Goal: Navigation & Orientation: Find specific page/section

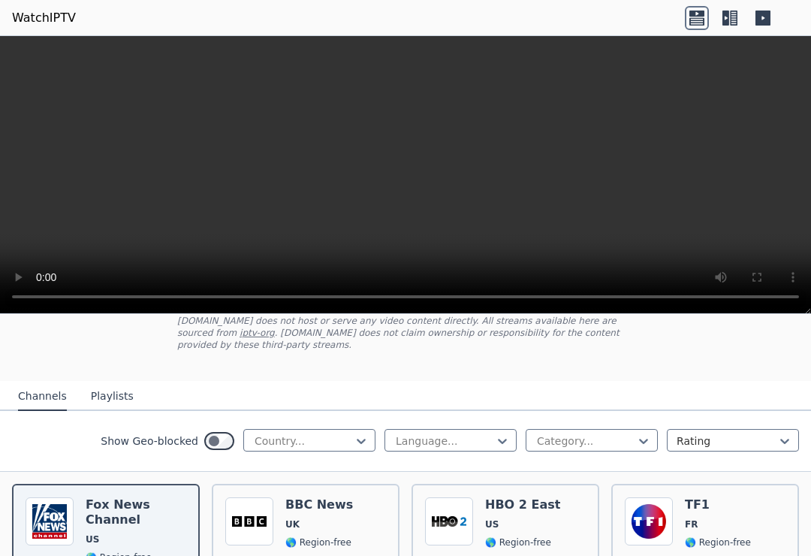
scroll to position [109, 0]
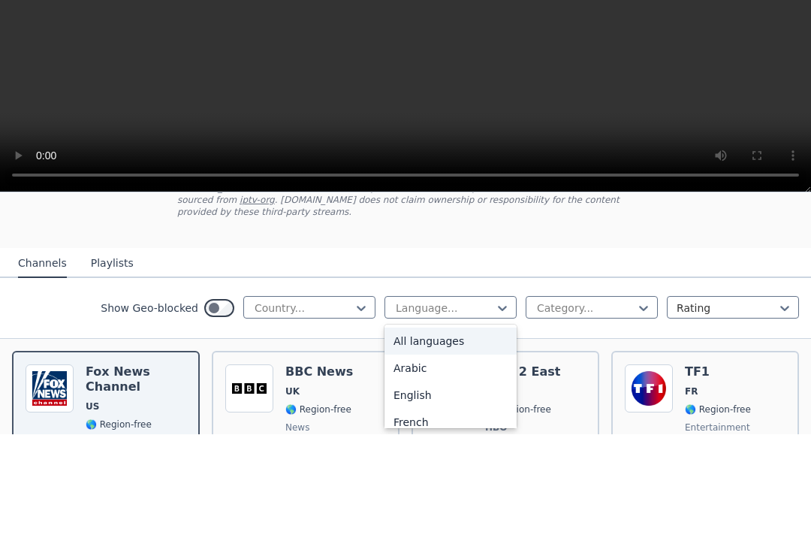
type input "*"
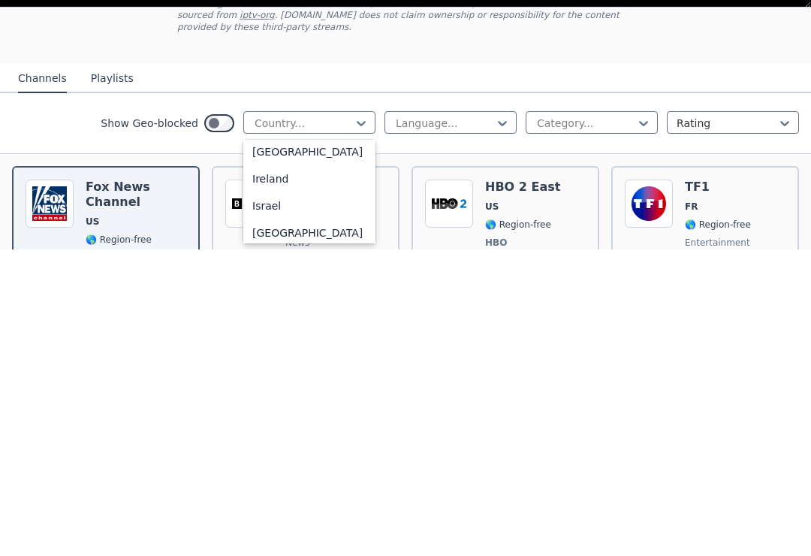
scroll to position [2410, 0]
click at [266, 418] on div "[GEOGRAPHIC_DATA]" at bounding box center [309, 431] width 132 height 27
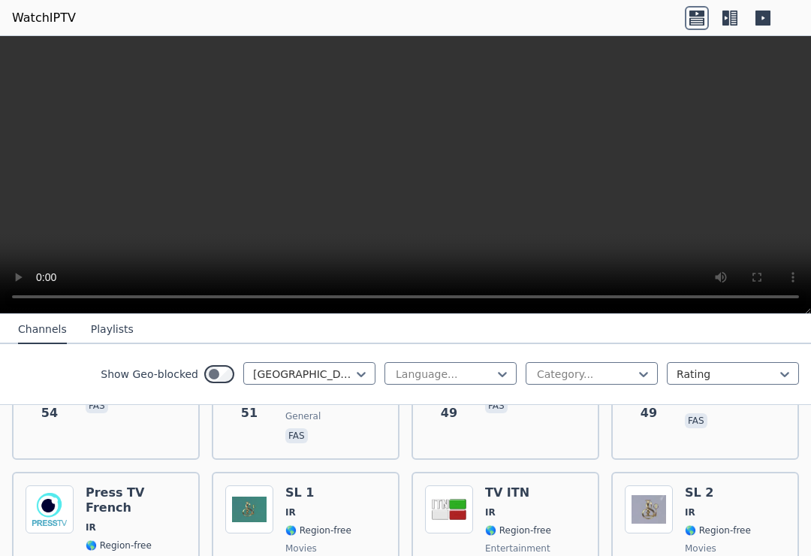
scroll to position [877, 0]
click at [460, 485] on img at bounding box center [449, 509] width 48 height 48
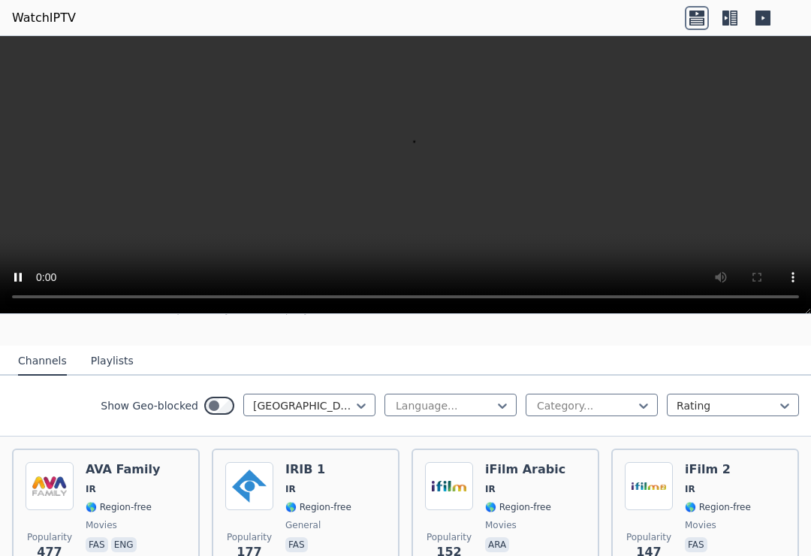
scroll to position [131, 0]
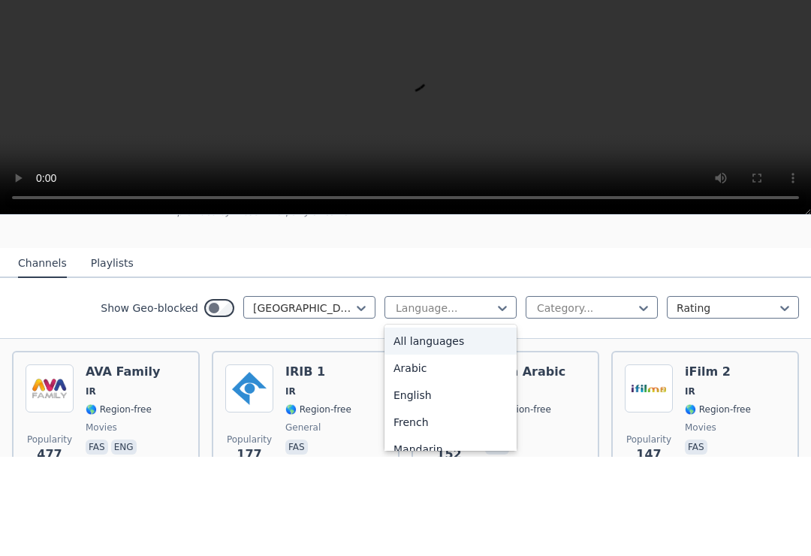
type input "*"
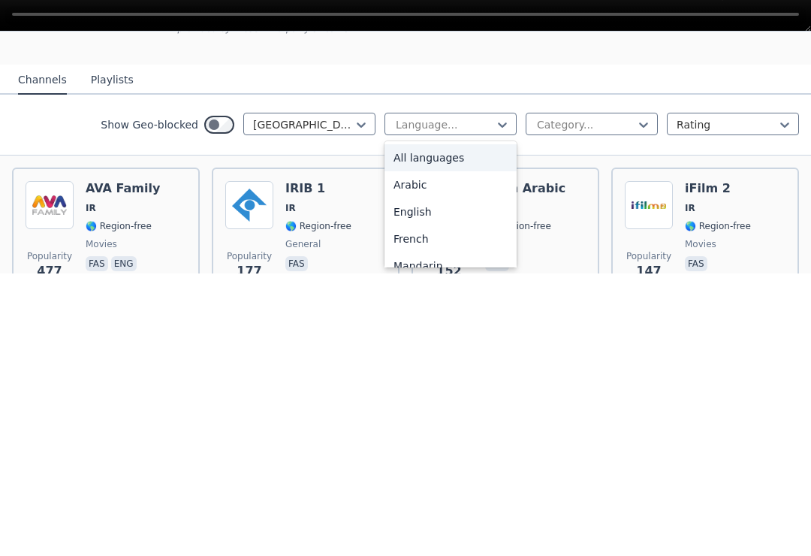
scroll to position [0, 0]
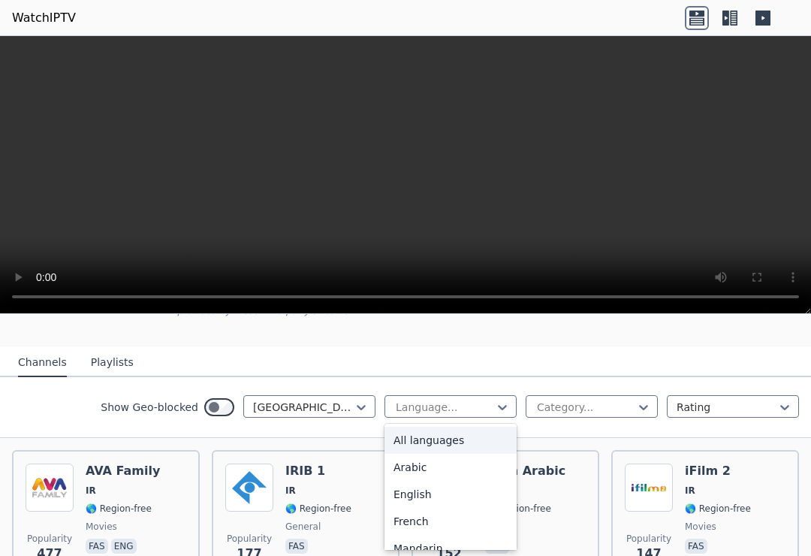
click at [104, 366] on button "Playlists" at bounding box center [112, 363] width 43 height 29
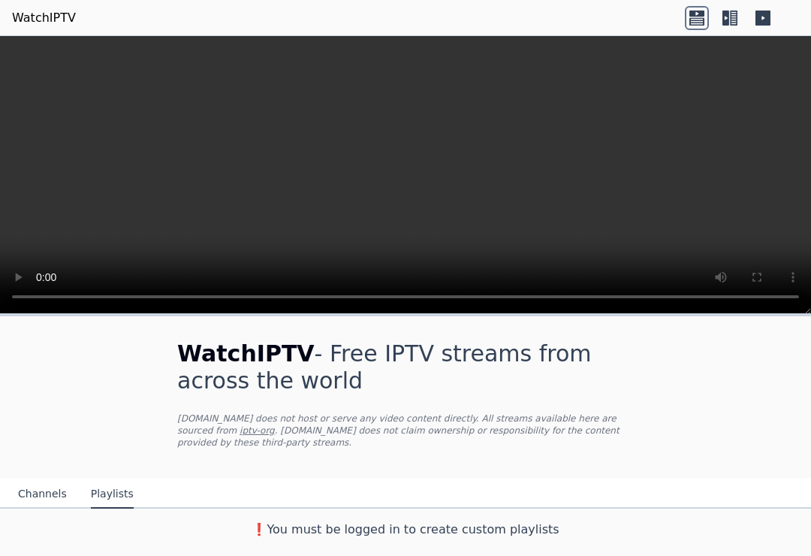
click at [25, 503] on button "Channels" at bounding box center [42, 494] width 49 height 29
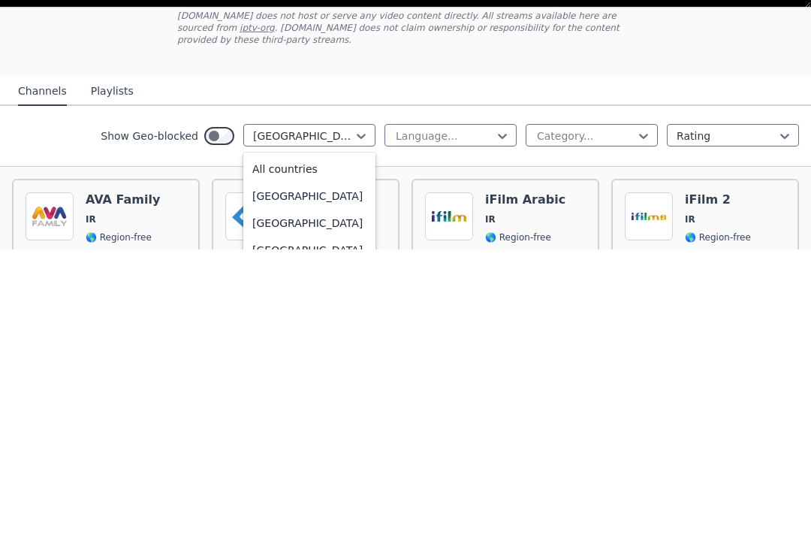
click at [293, 489] on div "[GEOGRAPHIC_DATA]" at bounding box center [309, 502] width 132 height 27
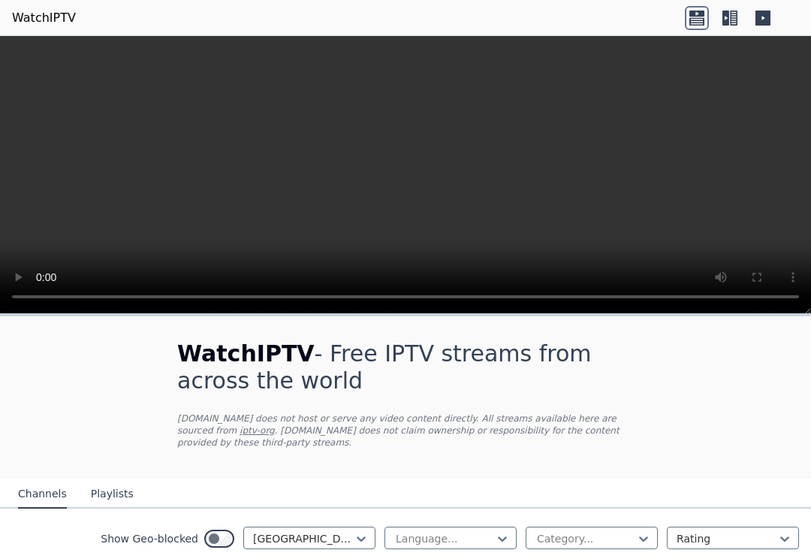
click at [53, 16] on link "WatchIPTV" at bounding box center [44, 18] width 64 height 18
click at [769, 24] on icon at bounding box center [763, 18] width 15 height 15
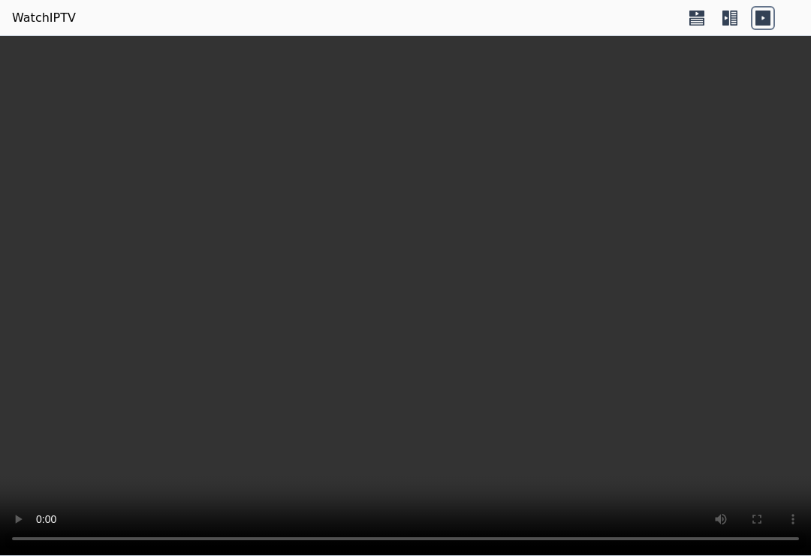
click at [731, 24] on icon at bounding box center [734, 18] width 8 height 15
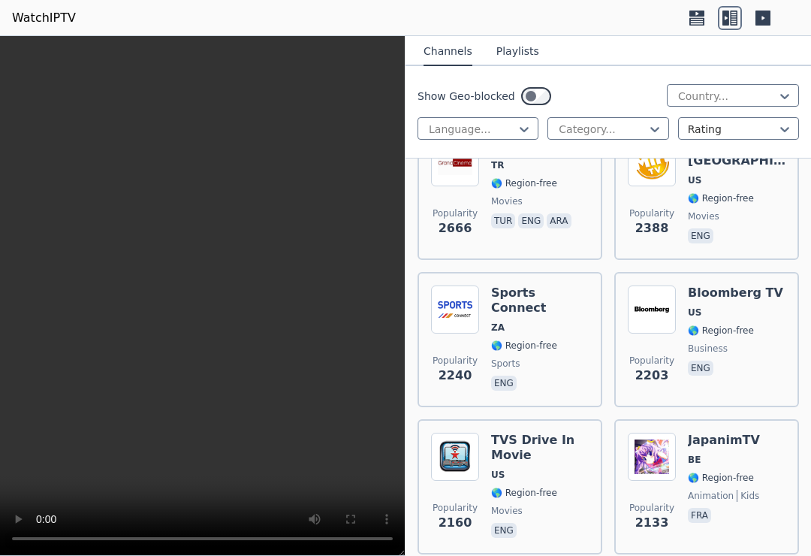
scroll to position [1396, 0]
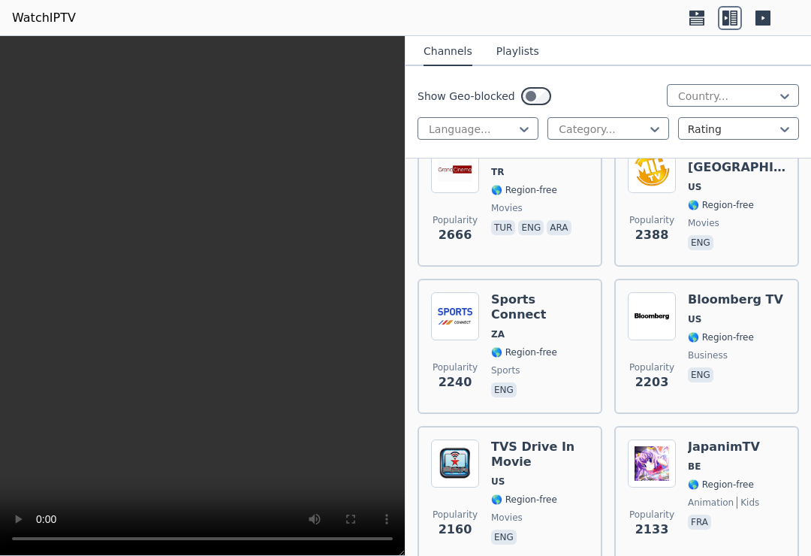
click at [749, 113] on div "Show Geo-blocked Country... Language... Category... Rating" at bounding box center [609, 112] width 406 height 92
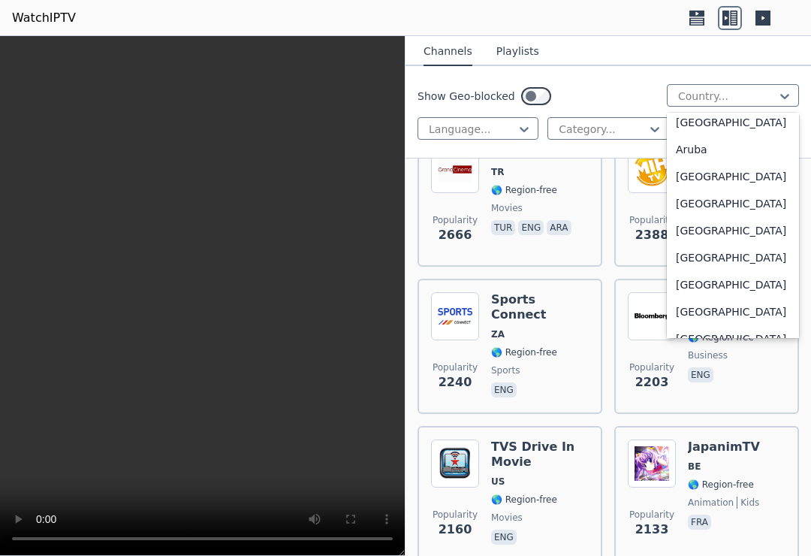
scroll to position [198, 0]
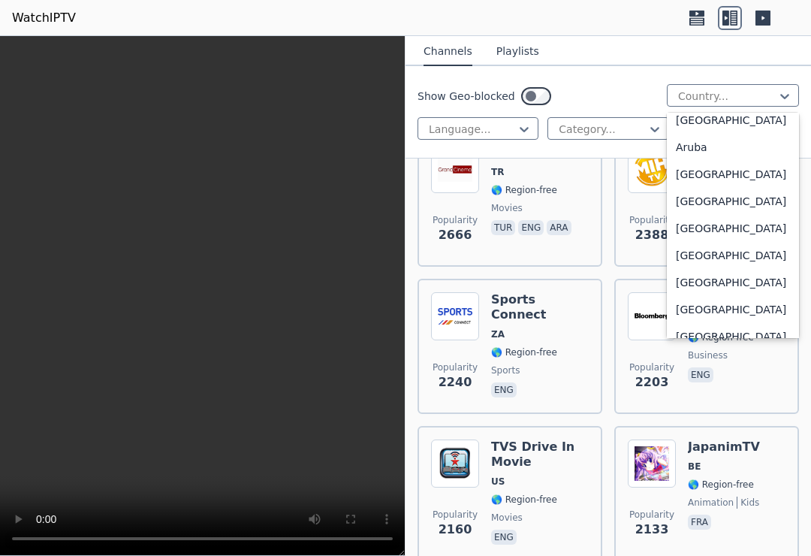
click at [696, 201] on div "[GEOGRAPHIC_DATA]" at bounding box center [733, 201] width 132 height 27
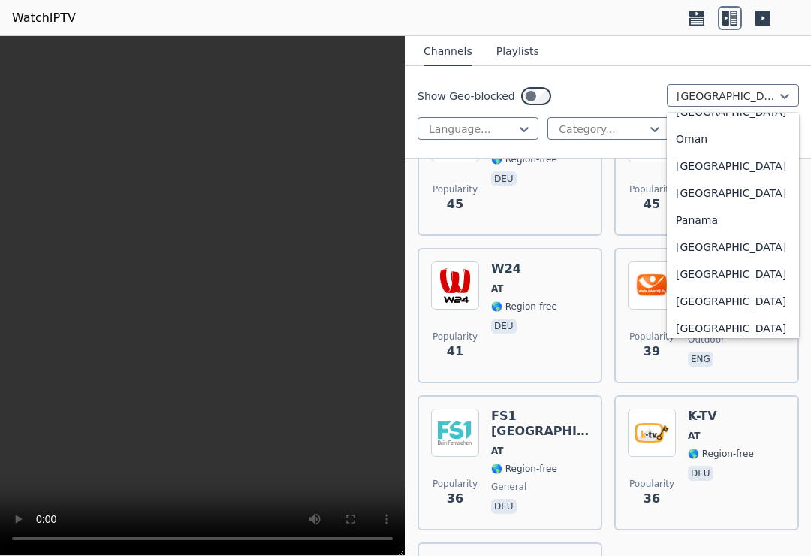
scroll to position [3792, 0]
click at [713, 125] on div "[GEOGRAPHIC_DATA]" at bounding box center [733, 111] width 132 height 27
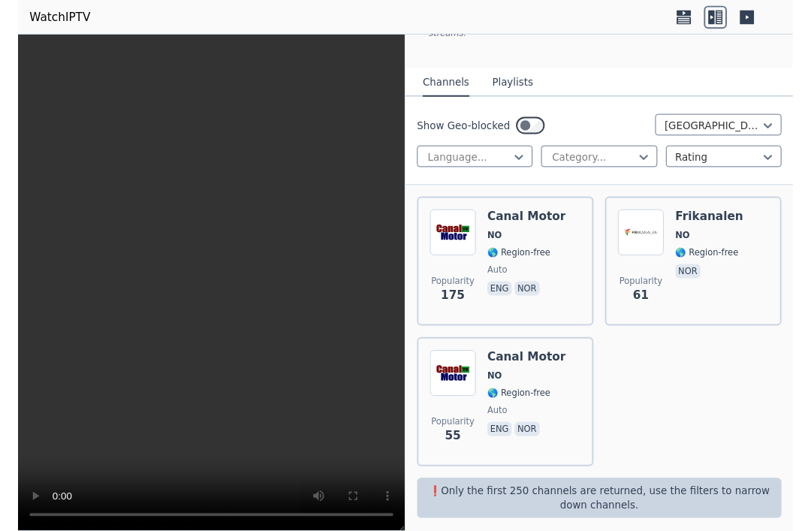
scroll to position [140, 0]
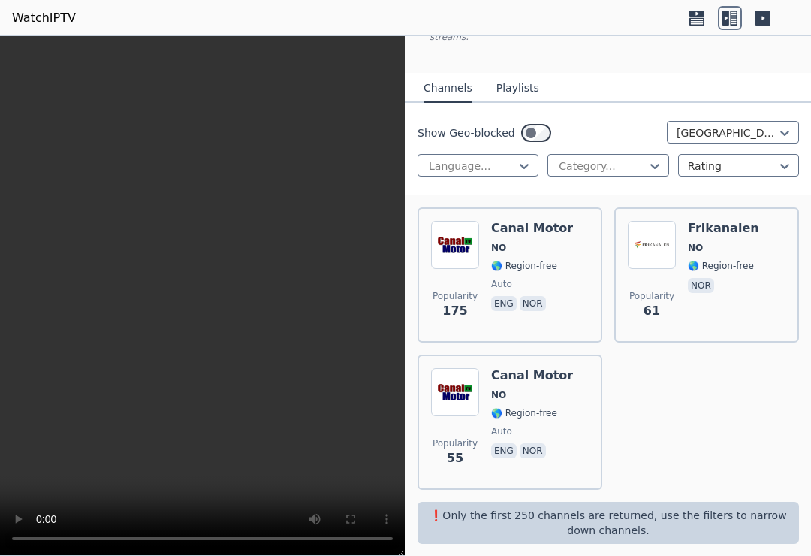
click at [731, 470] on div "Popularity 175 Canal Motor NO 🌎 Region-free auto eng nor Popularity 61 Frikanal…" at bounding box center [609, 348] width 406 height 306
